Goal: Communication & Community: Connect with others

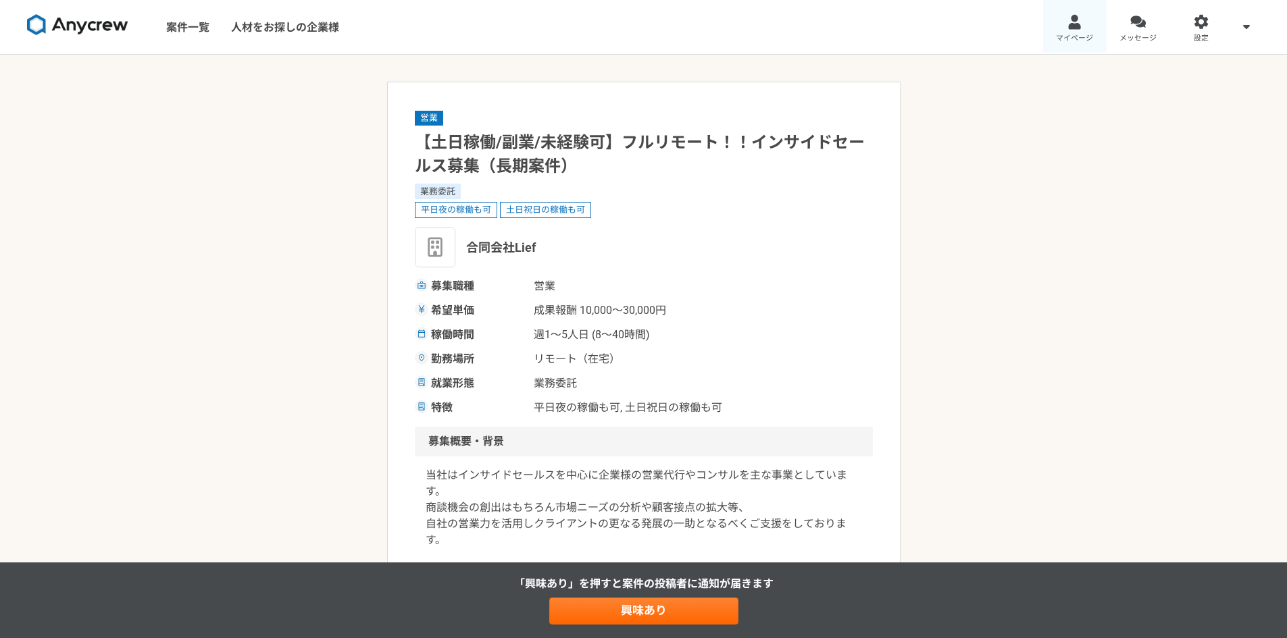
click at [1069, 30] on link "マイページ" at bounding box center [1075, 27] width 64 height 54
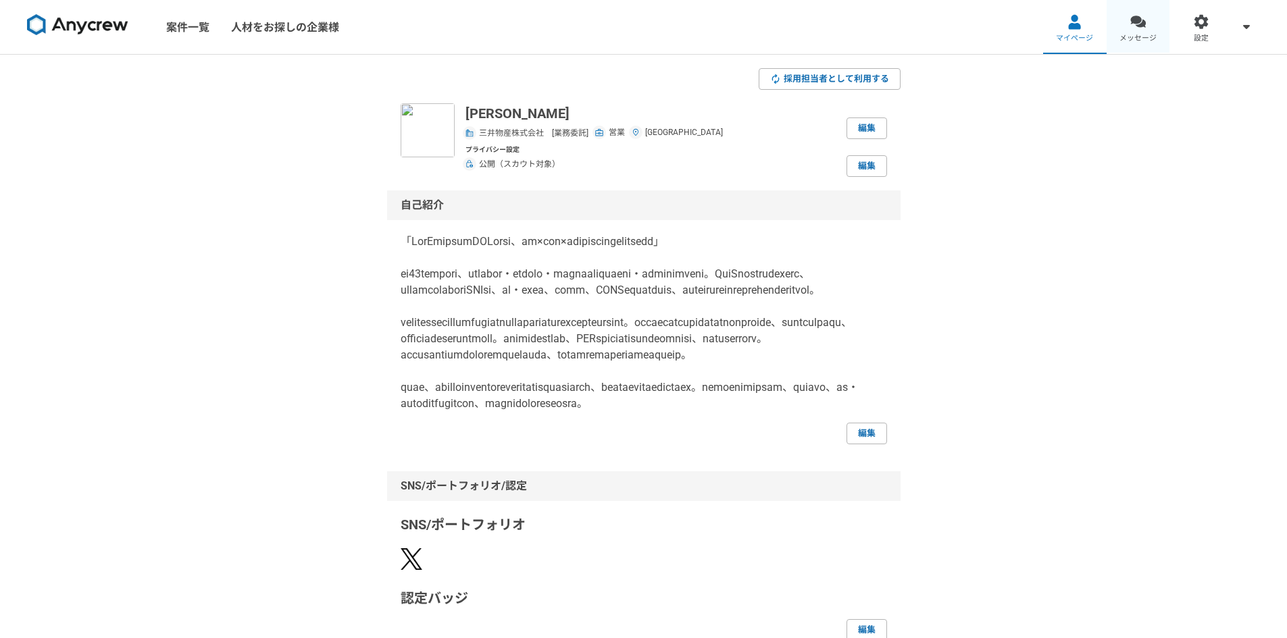
click at [1146, 38] on span "メッセージ" at bounding box center [1137, 38] width 37 height 11
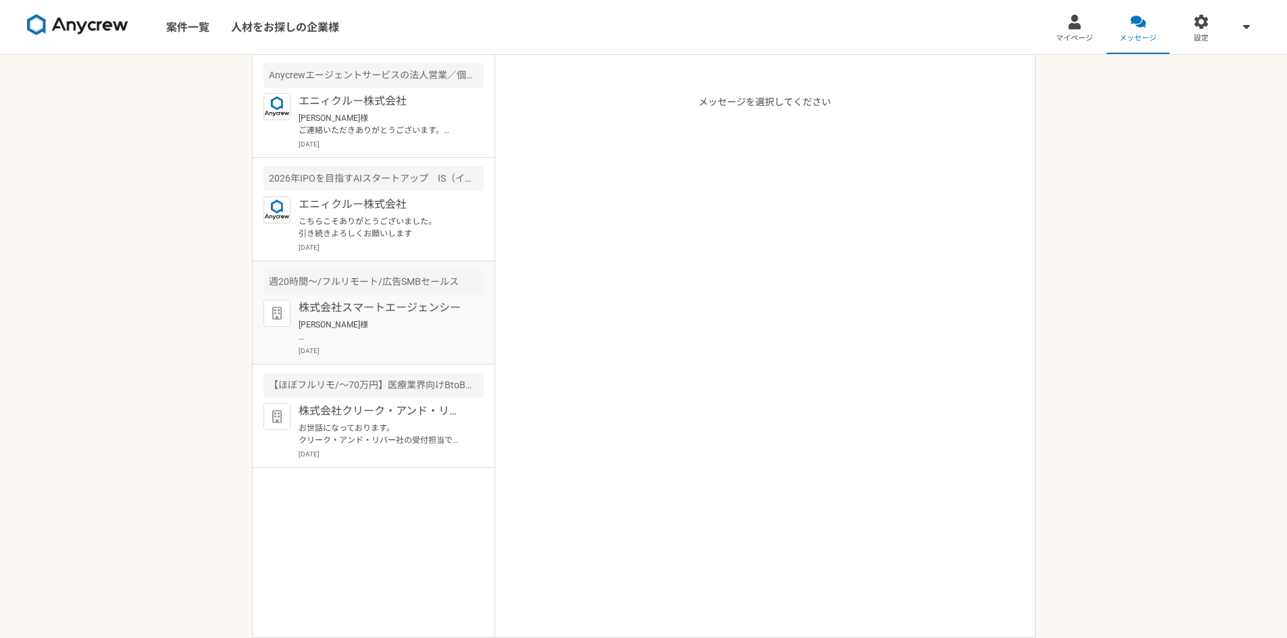
click at [381, 299] on article "週20時間〜/フルリモート/広告SMBセールス 株式会社スマートエージェンシー [PERSON_NAME]様 ご回答ありがとうございます。 ぜひ一度弊社の担当…" at bounding box center [374, 312] width 242 height 103
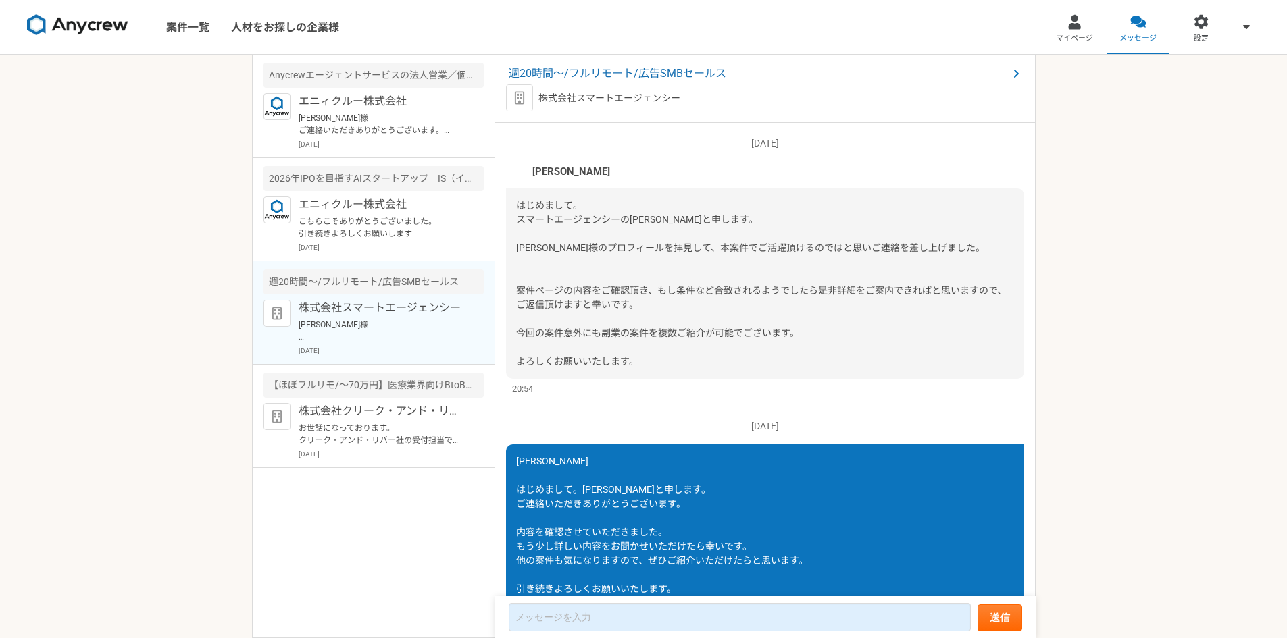
scroll to position [395, 0]
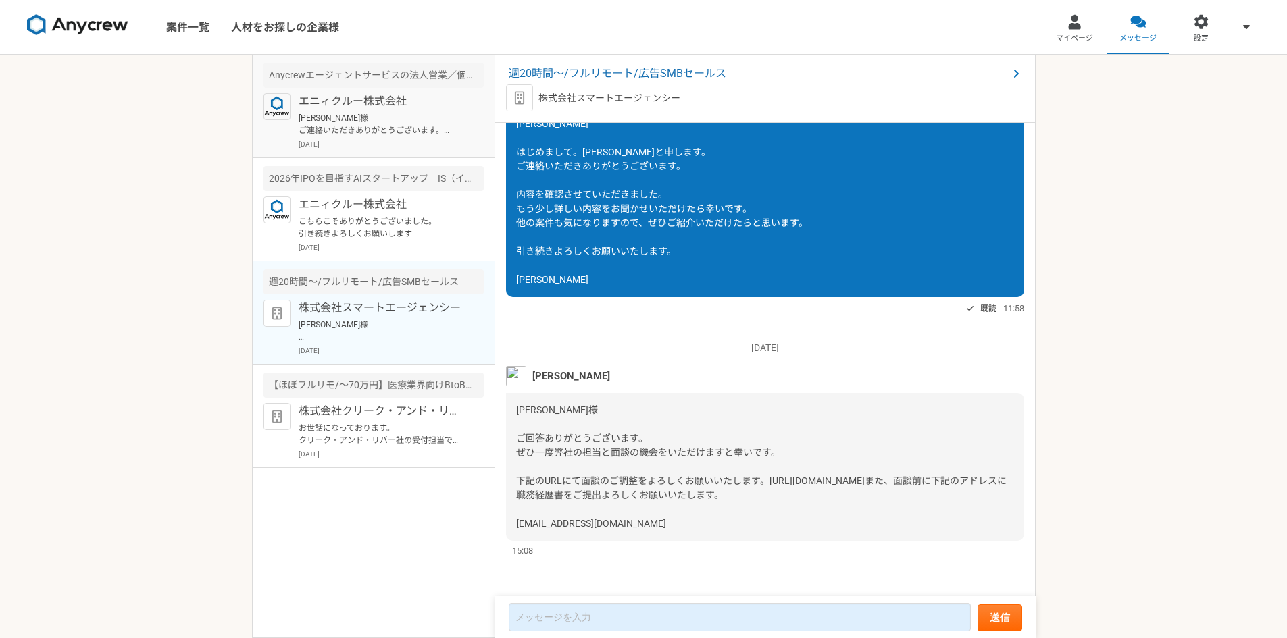
click at [365, 126] on p "[PERSON_NAME]様 ご連絡いただきありがとうございます。 求人関連の具体的な業務経験はないのですが、3年間フリーランスで様々な企業様の紹介を受けてい…" at bounding box center [382, 124] width 167 height 24
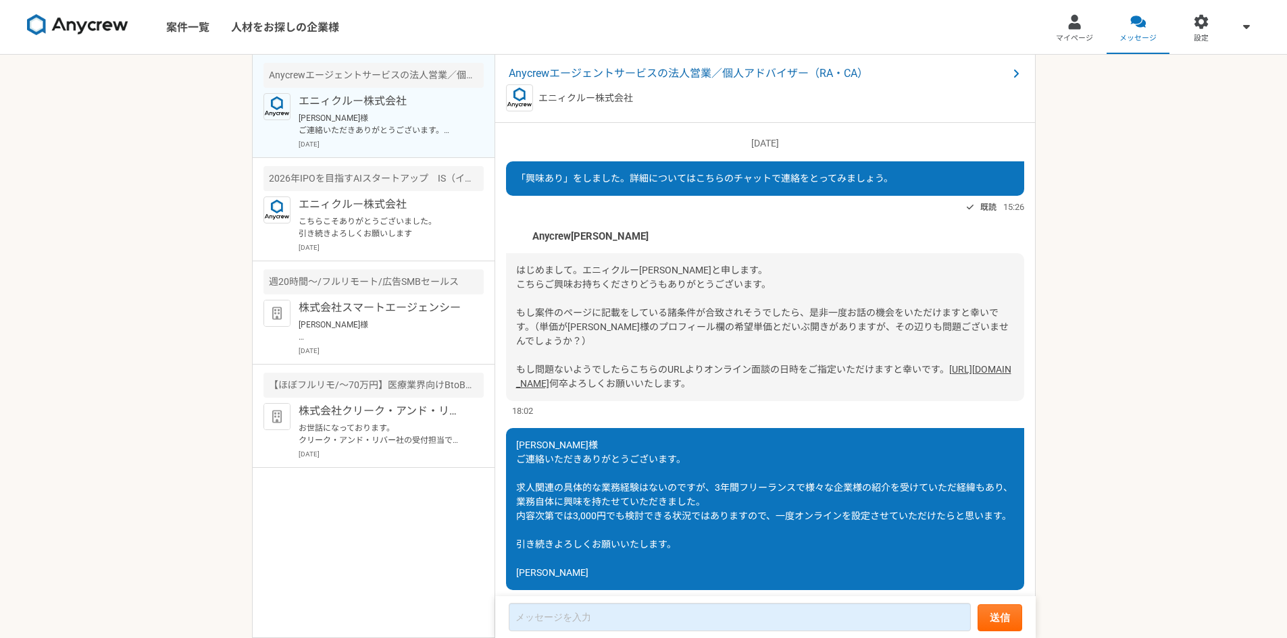
scroll to position [95, 0]
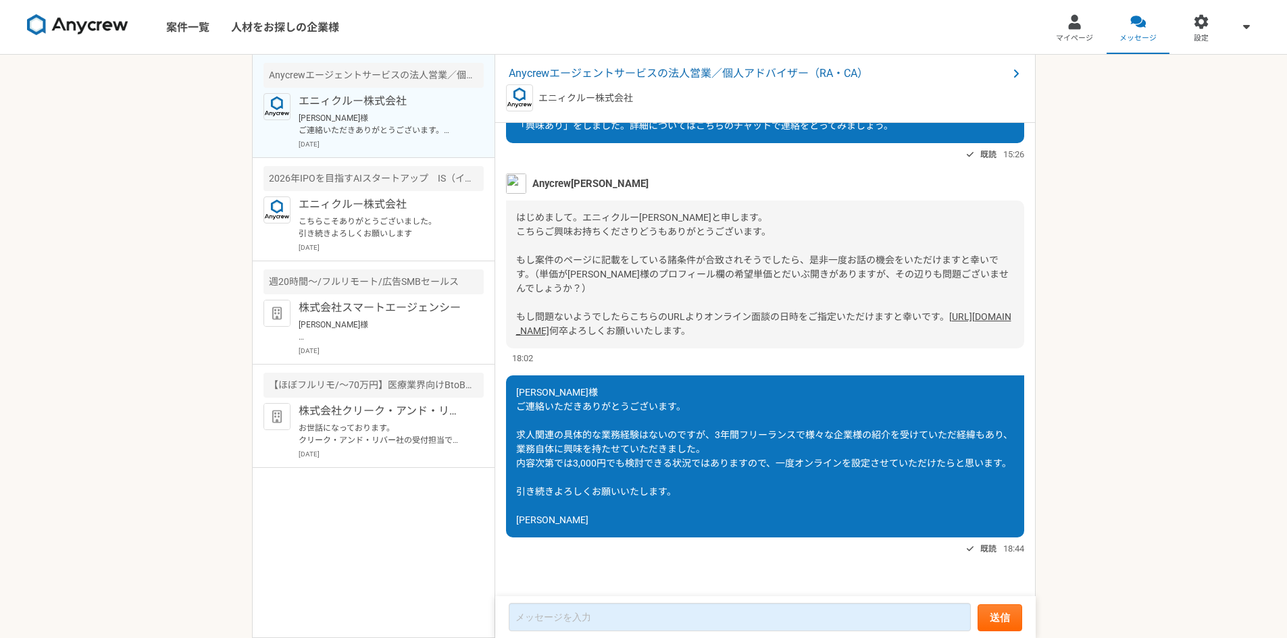
click at [692, 311] on link "[URL][DOMAIN_NAME]" at bounding box center [763, 323] width 495 height 25
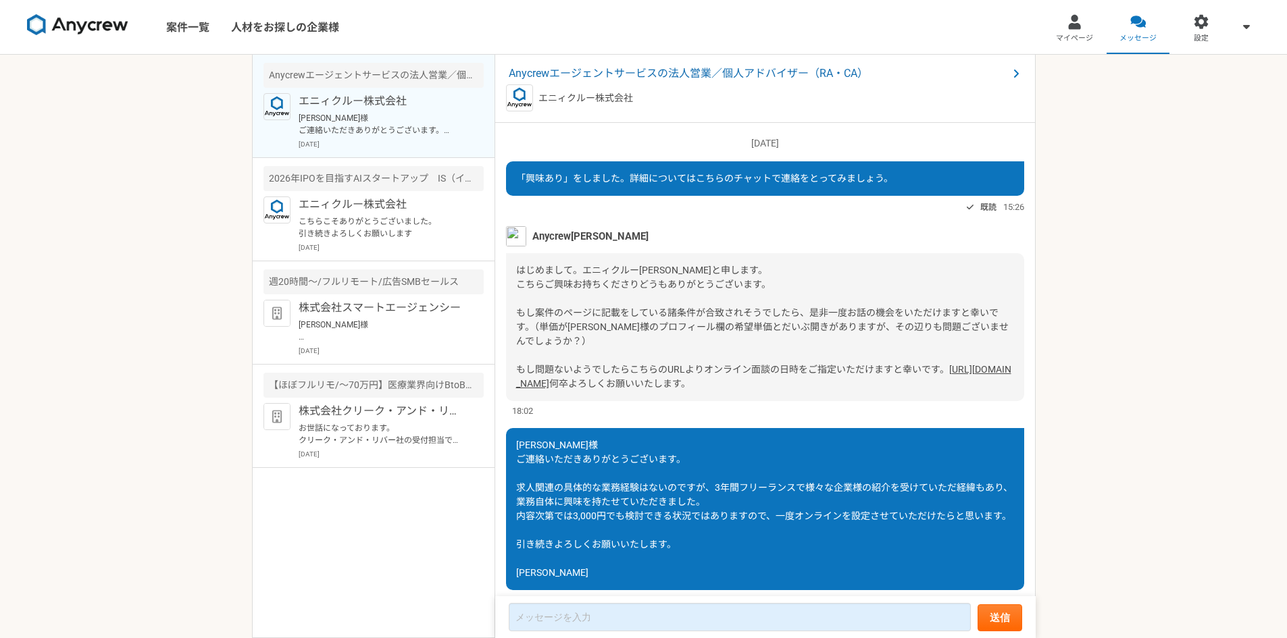
click at [640, 76] on span "Anycrewエージェントサービスの法人営業／個人アドバイザー（RA・CA）" at bounding box center [758, 74] width 499 height 16
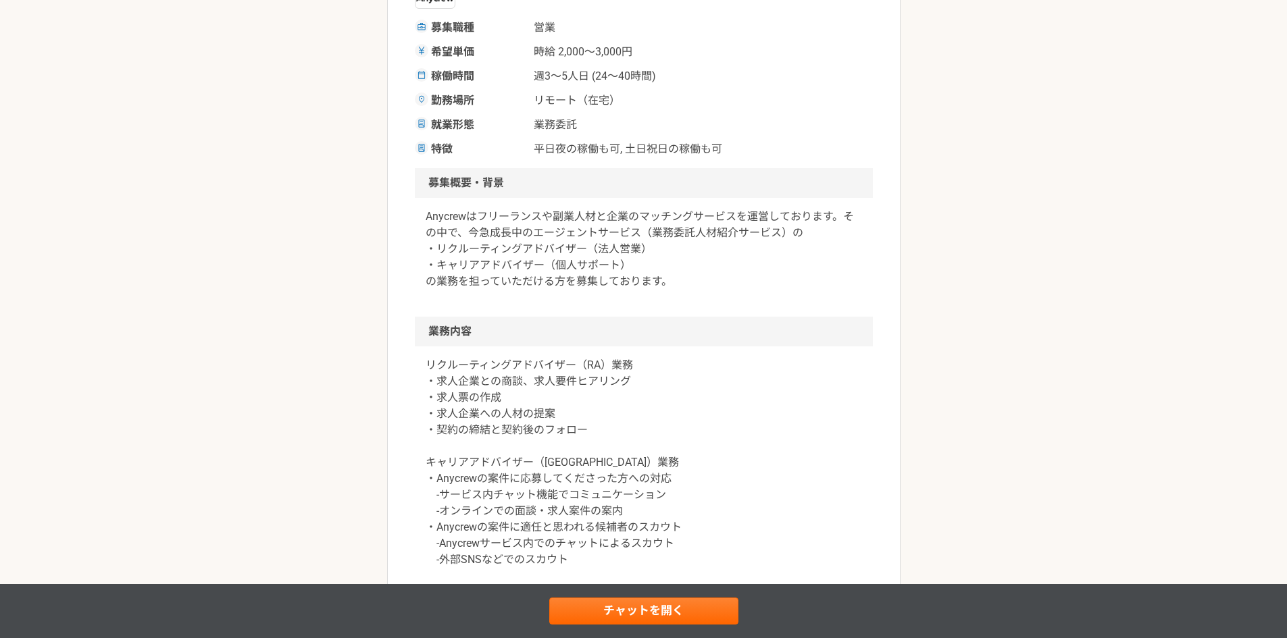
scroll to position [135, 0]
